Goal: Find specific page/section: Find specific page/section

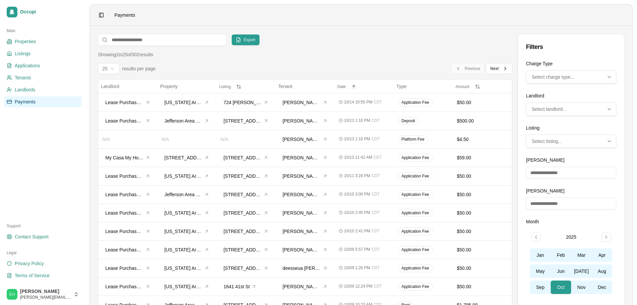
click at [554, 75] on span "Select charge type..." at bounding box center [553, 77] width 43 height 7
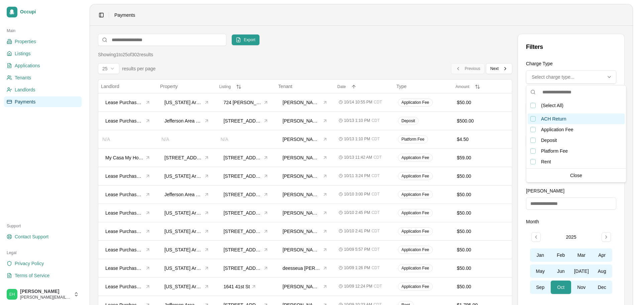
click at [540, 119] on div "ACH Return" at bounding box center [576, 118] width 97 height 11
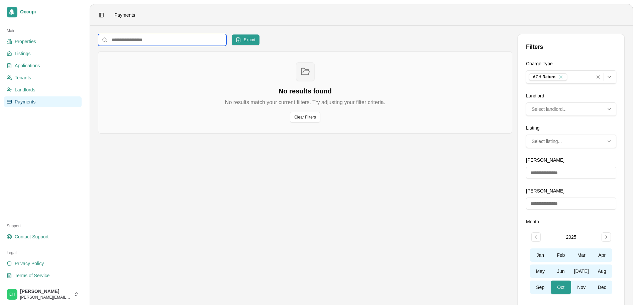
click at [170, 41] on input at bounding box center [162, 40] width 128 height 12
click at [562, 76] on icon "Remove ACH Return from selection" at bounding box center [562, 76] width 6 height 6
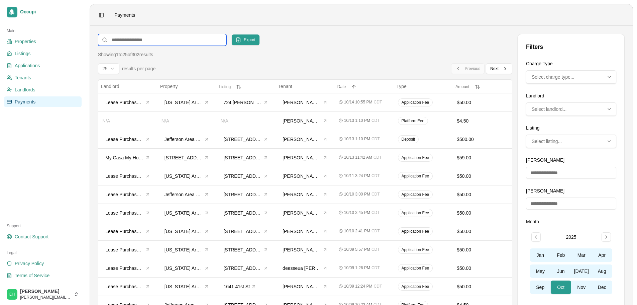
click at [142, 43] on input at bounding box center [162, 40] width 128 height 12
type input "**"
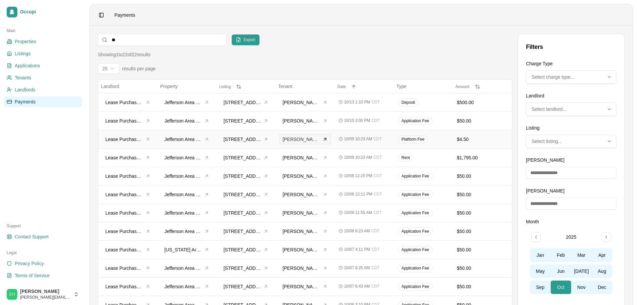
click at [288, 139] on span "[PERSON_NAME]" at bounding box center [302, 139] width 38 height 7
